Goal: Download file/media

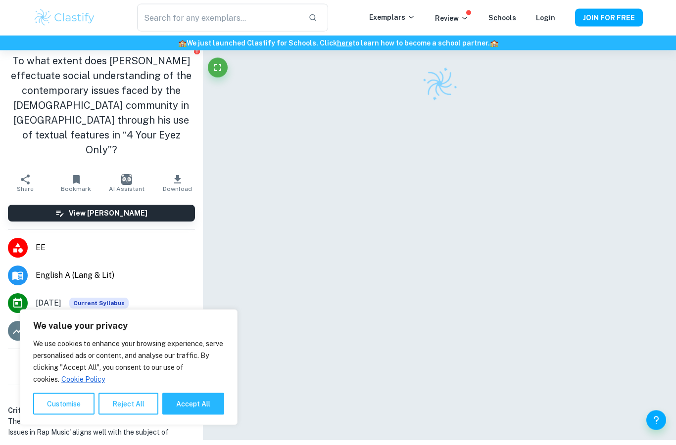
scroll to position [61, 0]
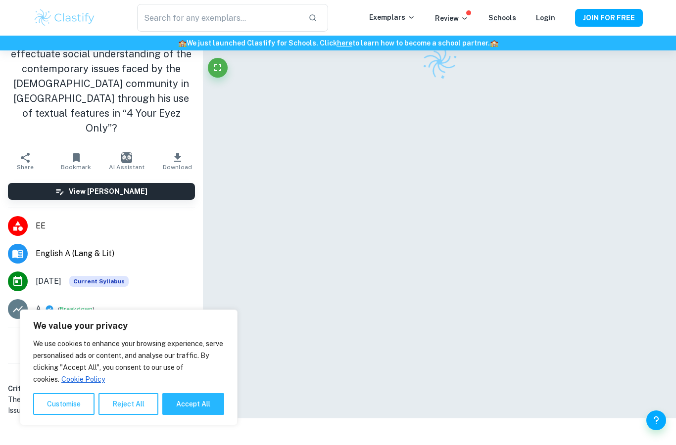
click at [117, 410] on button "Reject All" at bounding box center [128, 404] width 60 height 22
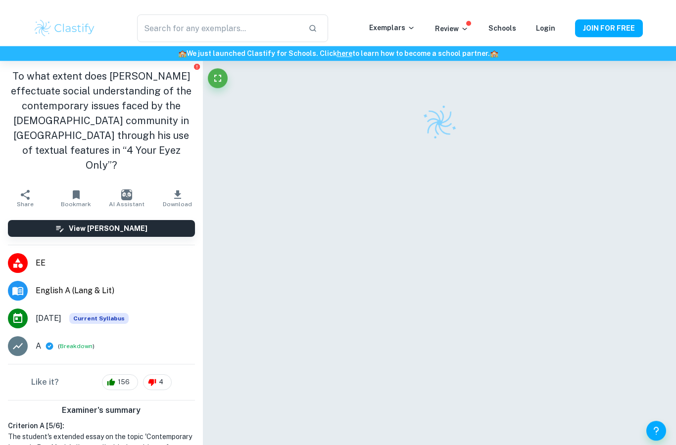
scroll to position [0, 0]
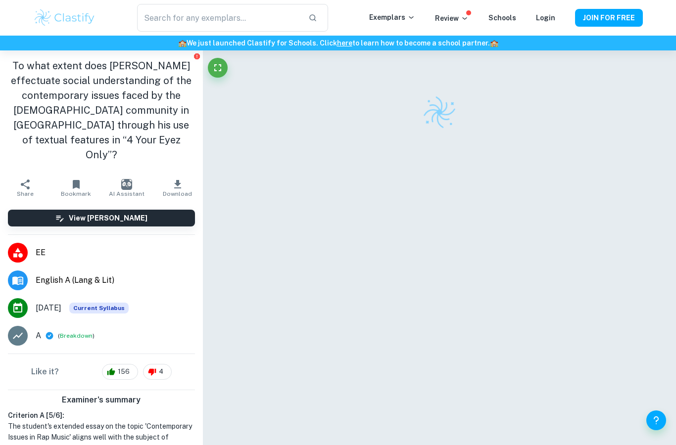
click at [179, 179] on icon "button" at bounding box center [178, 185] width 12 height 12
click at [183, 179] on icon "button" at bounding box center [178, 185] width 12 height 12
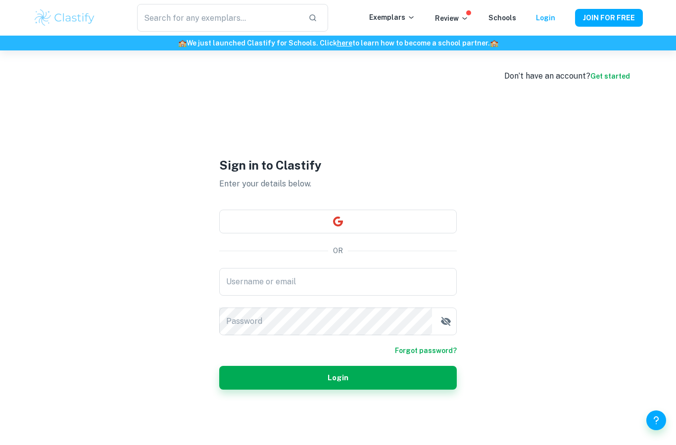
click at [373, 296] on input "Username or email" at bounding box center [337, 282] width 237 height 28
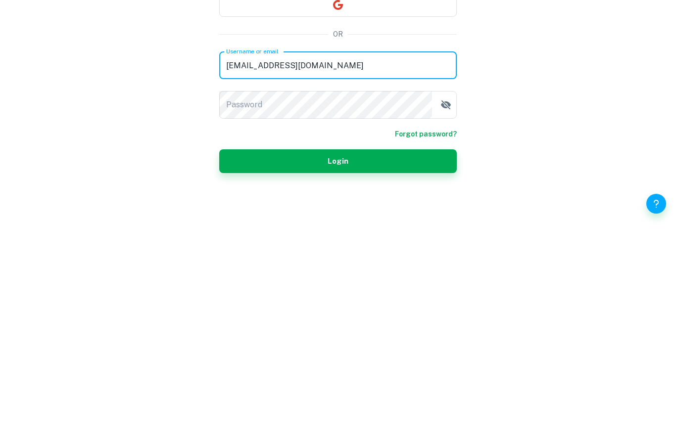
type input "[EMAIL_ADDRESS][DOMAIN_NAME]"
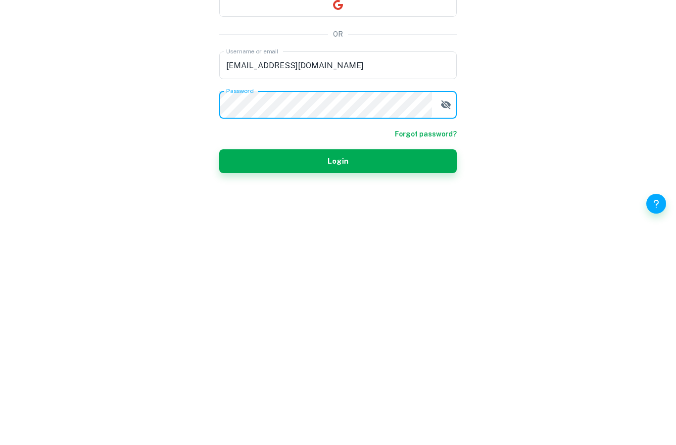
click at [338, 366] on button "Login" at bounding box center [337, 378] width 237 height 24
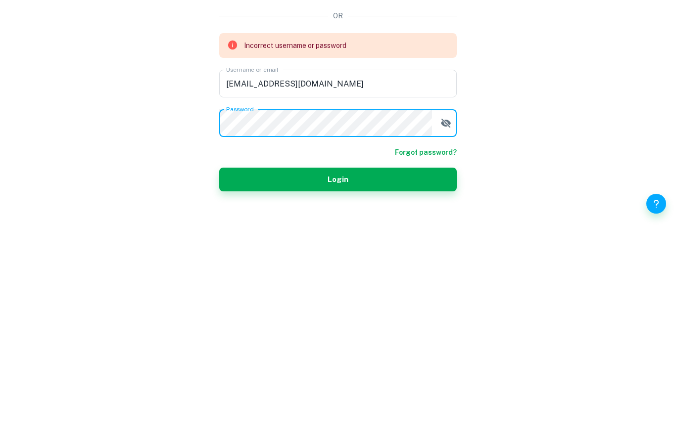
scroll to position [90, 0]
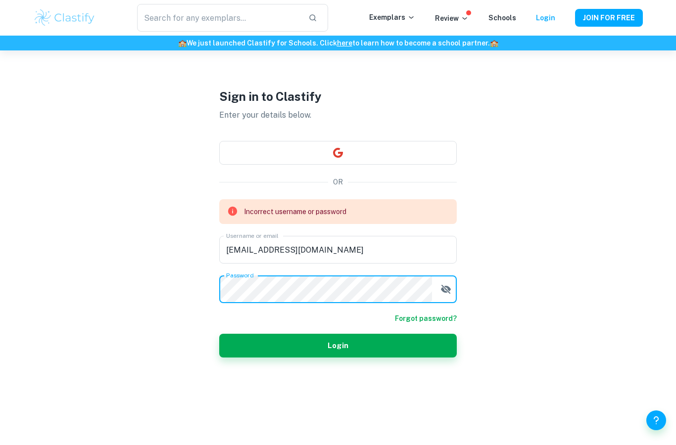
click at [442, 131] on div "Sign in to Clastify Enter your details below. OR Incorrect username or password…" at bounding box center [337, 222] width 237 height 445
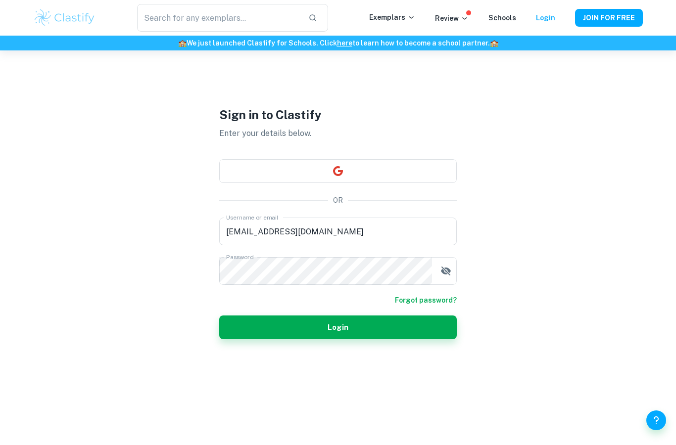
click at [443, 159] on button "button" at bounding box center [337, 171] width 237 height 24
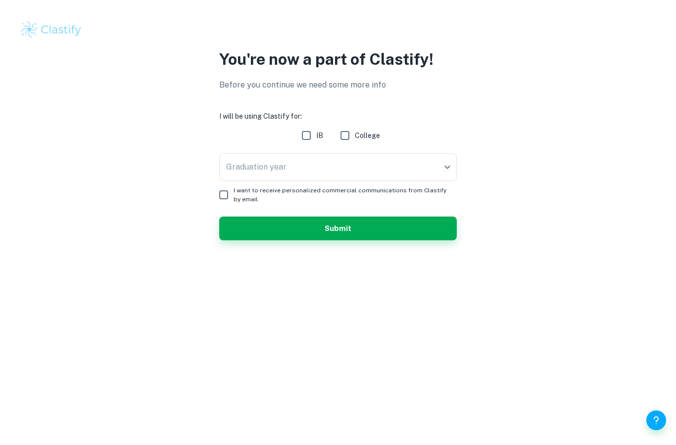
click at [447, 171] on body "We value your privacy We use cookies to enhance your browsing experience, serve…" at bounding box center [338, 222] width 676 height 445
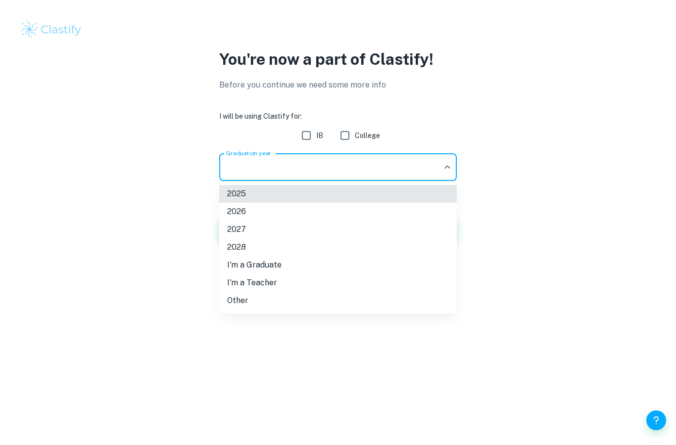
click at [437, 209] on li "2026" at bounding box center [337, 212] width 237 height 18
type input "2026"
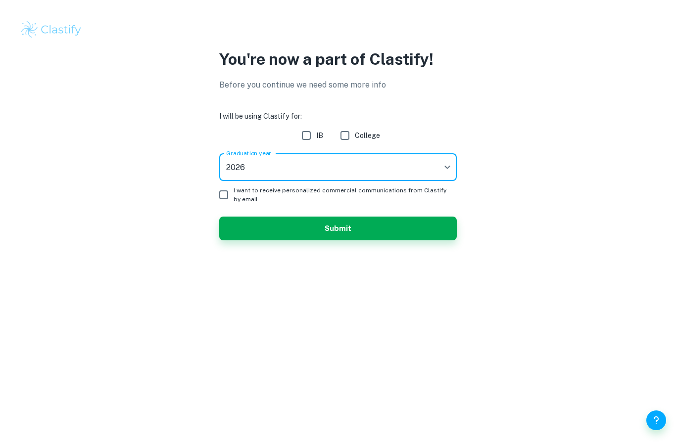
click at [312, 134] on input "IB" at bounding box center [306, 136] width 20 height 20
checkbox input "true"
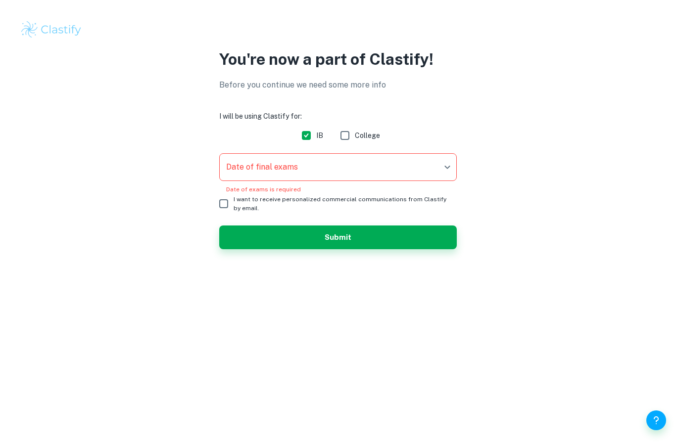
click at [402, 166] on body "We value your privacy We use cookies to enhance your browsing experience, serve…" at bounding box center [338, 222] width 676 height 445
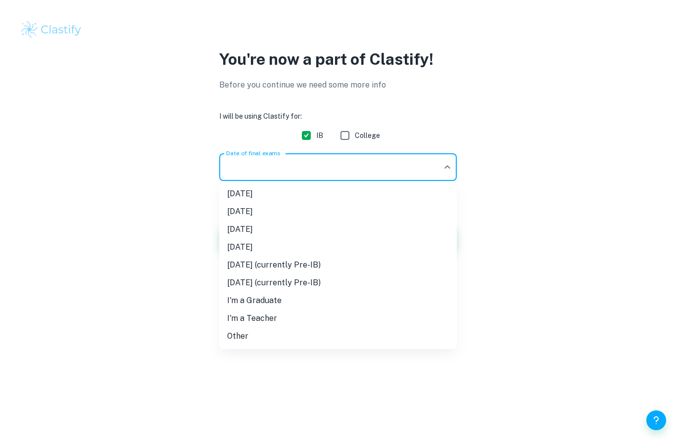
click at [233, 235] on li "May 2026" at bounding box center [337, 230] width 237 height 18
type input "M26"
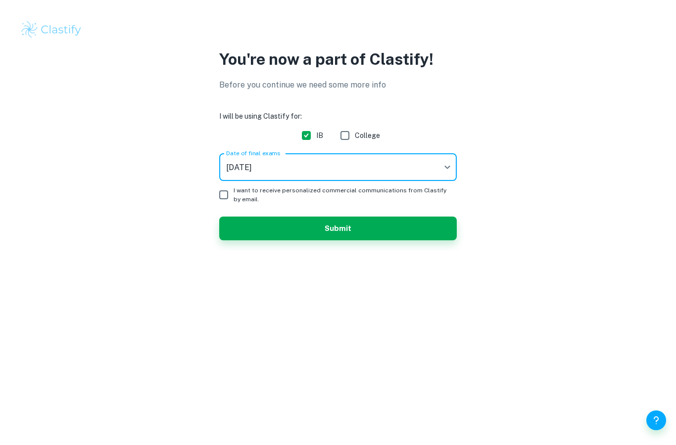
click at [231, 233] on button "Submit" at bounding box center [337, 229] width 237 height 24
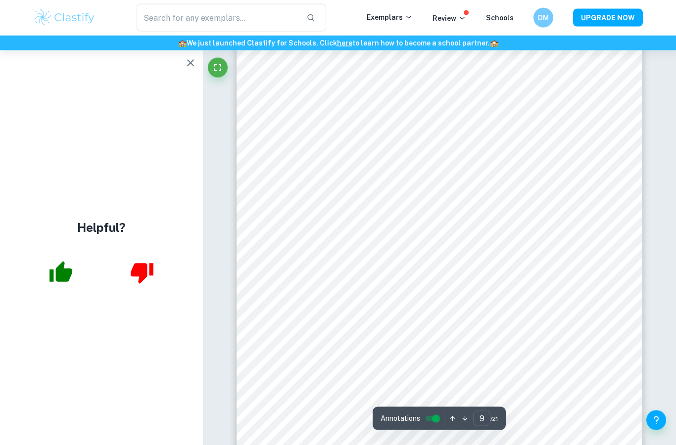
scroll to position [4510, 0]
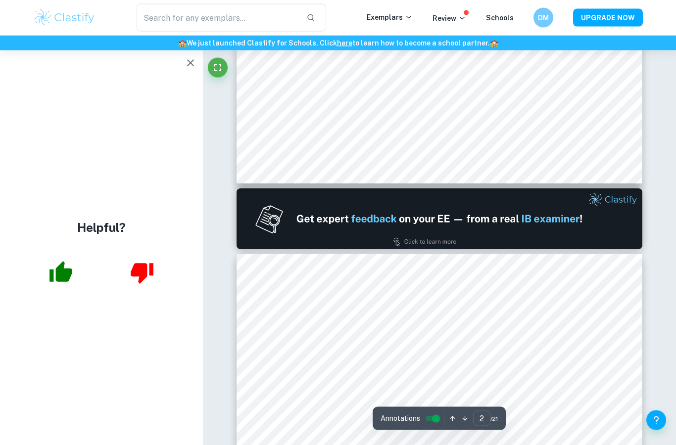
type input "1"
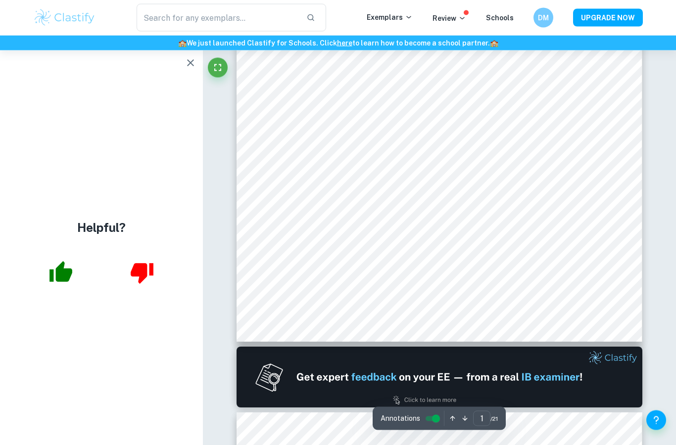
scroll to position [163, 0]
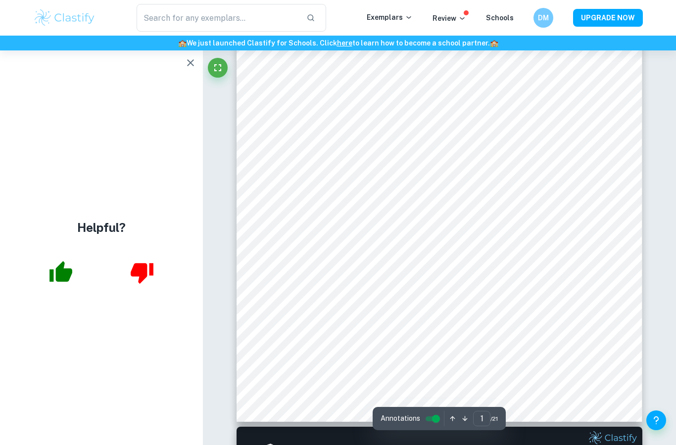
click at [189, 66] on icon "button" at bounding box center [191, 63] width 12 height 12
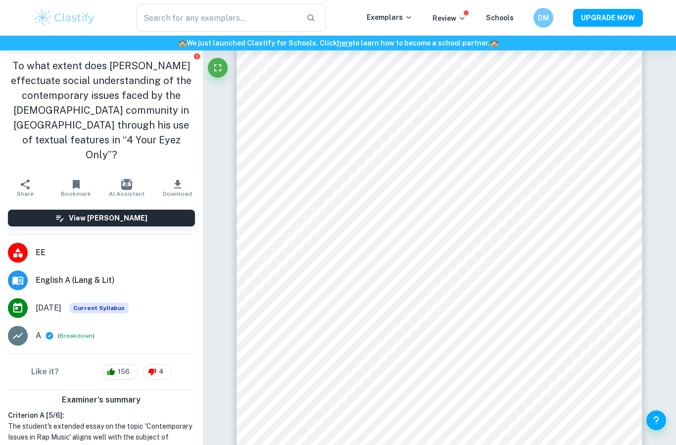
scroll to position [97, 0]
